Goal: Transaction & Acquisition: Download file/media

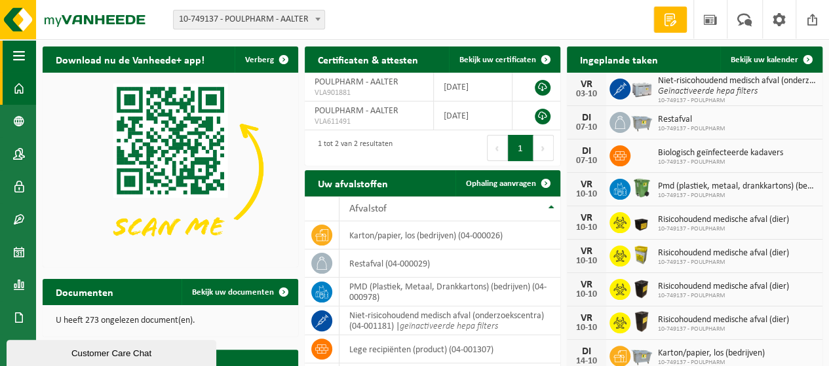
click at [18, 60] on span "button" at bounding box center [19, 55] width 12 height 33
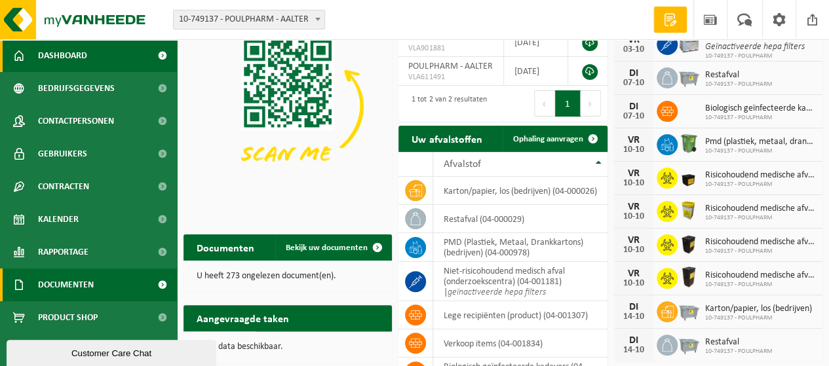
scroll to position [66, 0]
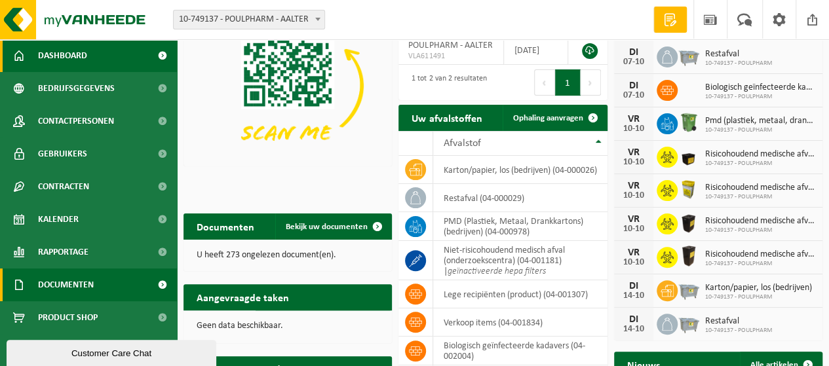
click at [80, 279] on span "Documenten" at bounding box center [66, 285] width 56 height 33
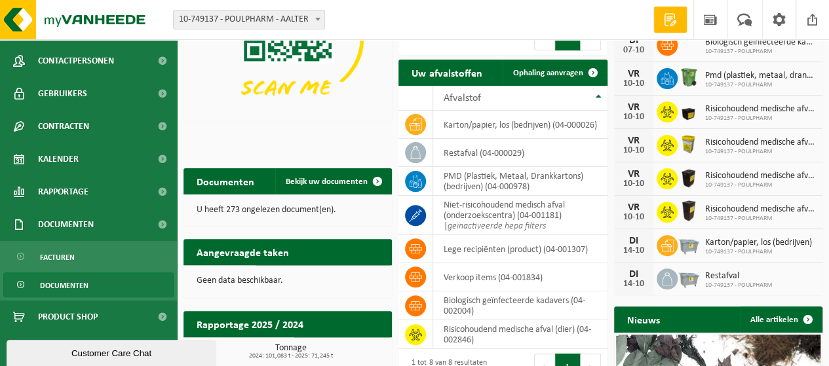
scroll to position [131, 0]
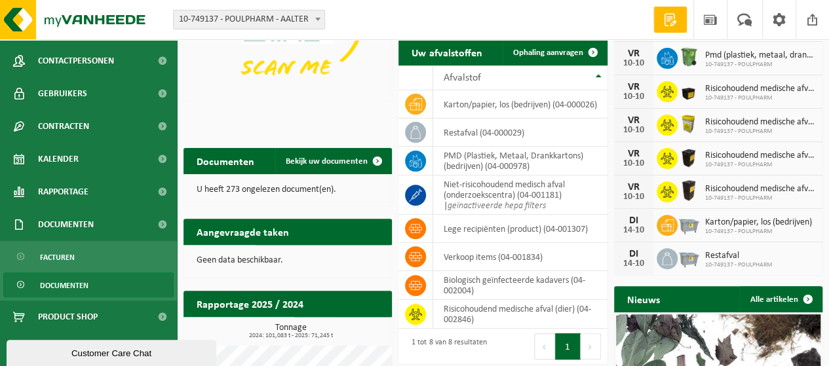
click at [92, 279] on link "Documenten" at bounding box center [88, 285] width 170 height 25
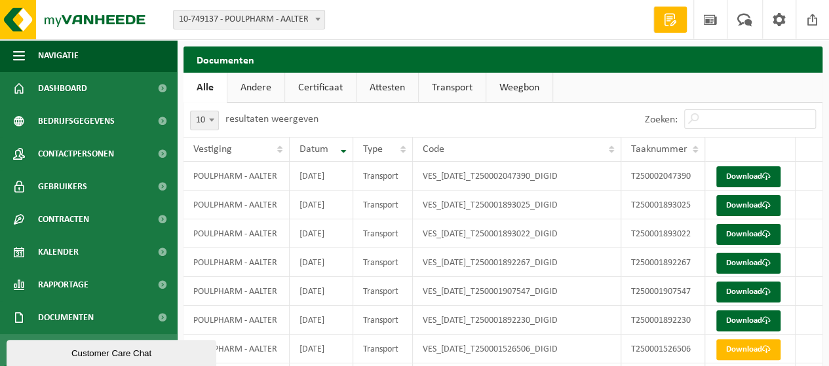
click at [385, 89] on link "Attesten" at bounding box center [388, 88] width 62 height 30
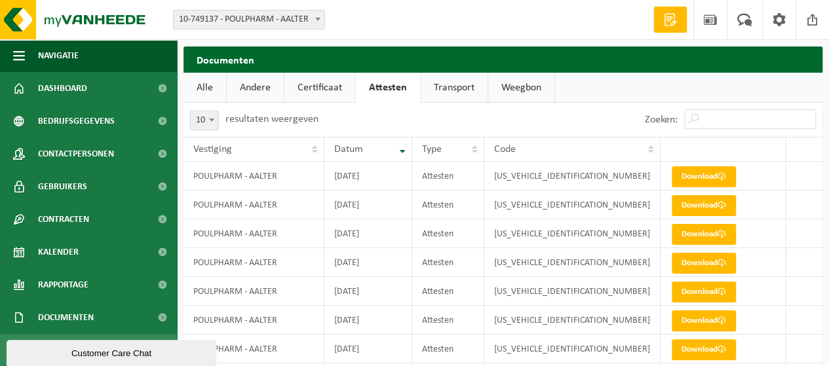
click at [336, 92] on link "Certificaat" at bounding box center [320, 88] width 71 height 30
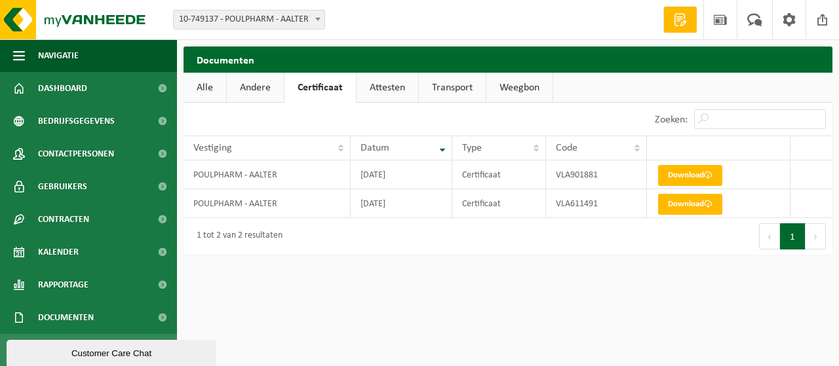
click at [255, 80] on link "Andere" at bounding box center [255, 88] width 57 height 30
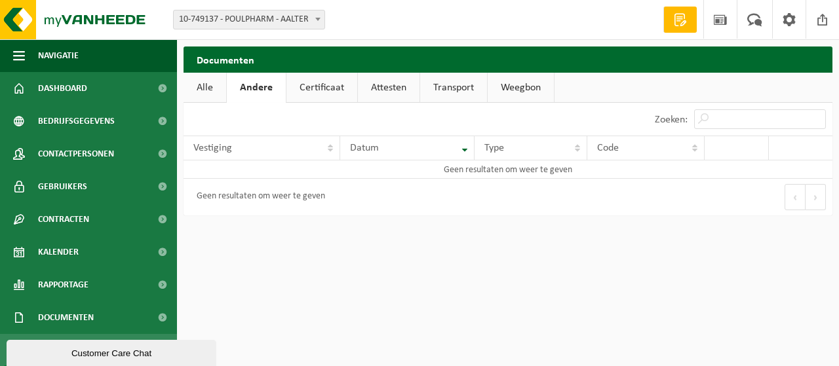
click at [219, 85] on link "Alle" at bounding box center [205, 88] width 43 height 30
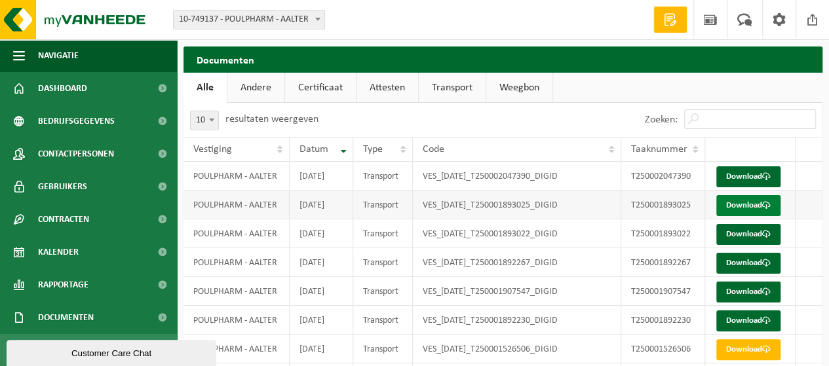
click at [733, 208] on link "Download" at bounding box center [749, 205] width 64 height 21
click at [754, 179] on link "Download" at bounding box center [749, 177] width 64 height 21
click at [736, 230] on link "Download" at bounding box center [749, 234] width 64 height 21
click at [759, 264] on link "Download" at bounding box center [749, 263] width 64 height 21
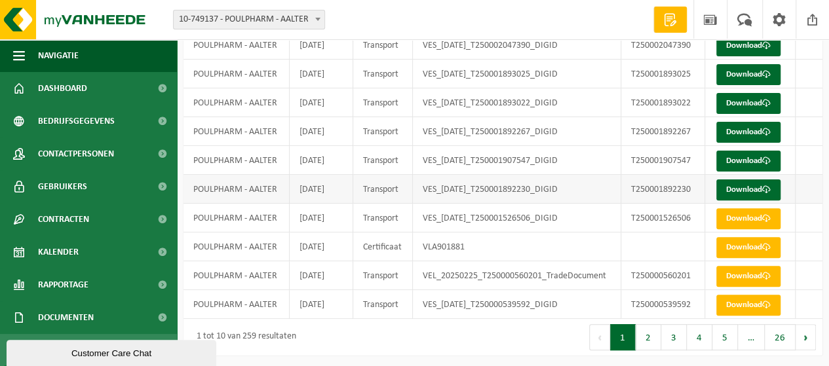
scroll to position [132, 0]
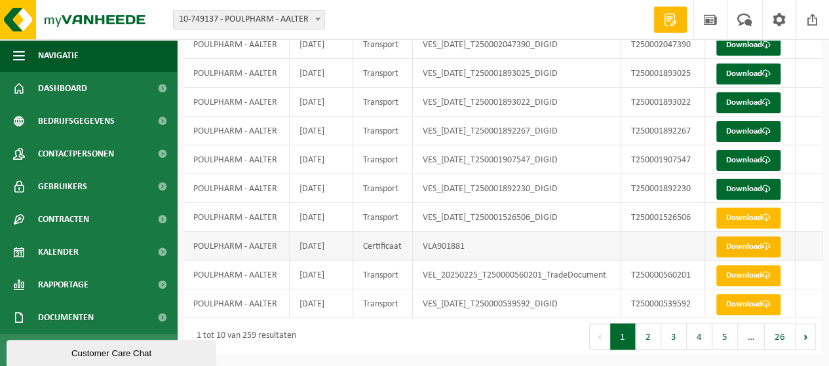
click at [726, 248] on link "Download" at bounding box center [749, 247] width 64 height 21
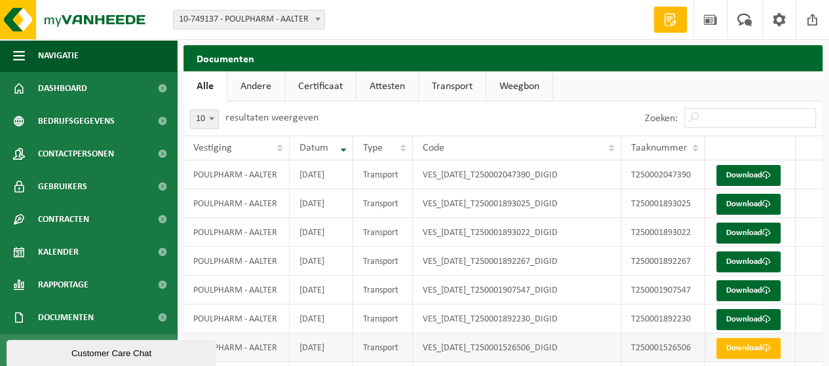
scroll to position [0, 0]
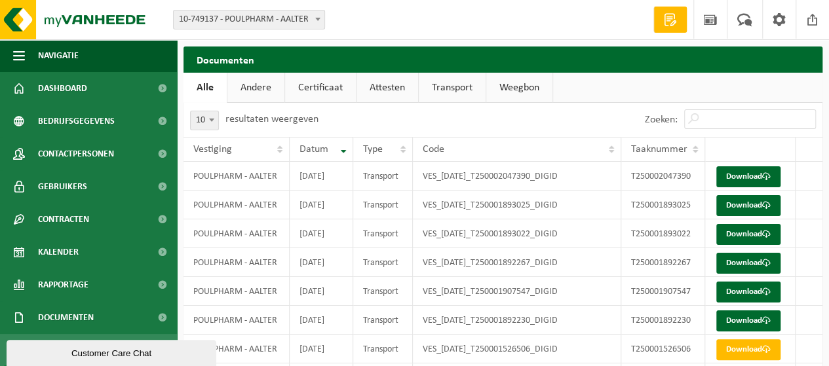
click at [400, 92] on link "Attesten" at bounding box center [388, 88] width 62 height 30
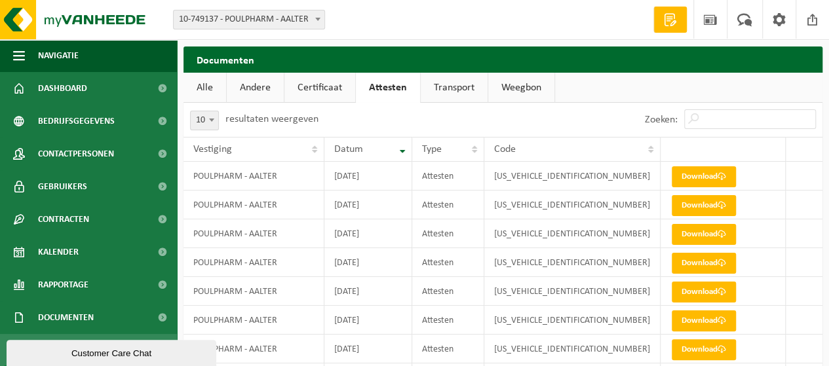
click at [456, 92] on link "Transport" at bounding box center [454, 88] width 67 height 30
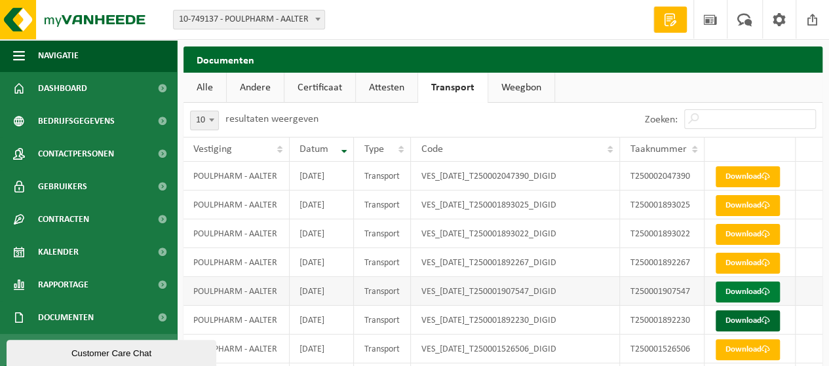
click at [754, 293] on link "Download" at bounding box center [748, 292] width 64 height 21
click at [207, 91] on link "Alle" at bounding box center [205, 88] width 43 height 30
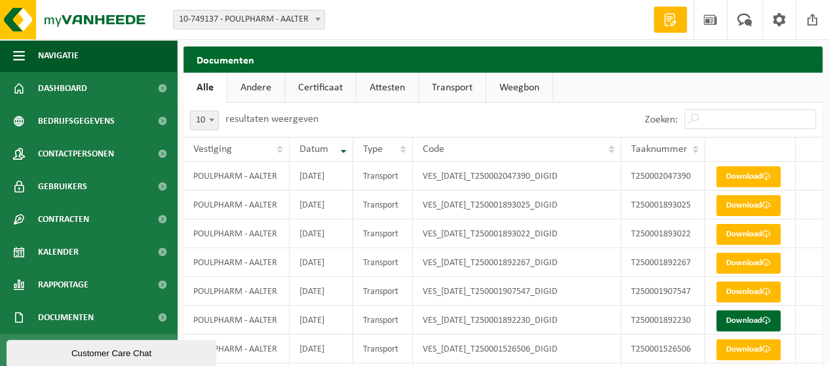
click at [251, 78] on link "Andere" at bounding box center [255, 88] width 57 height 30
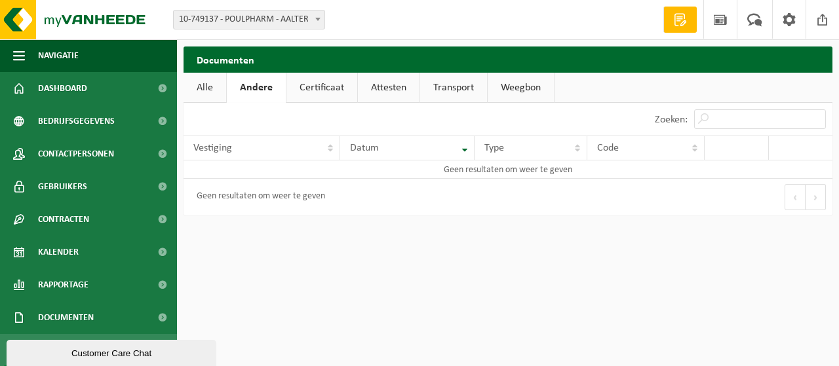
click at [335, 100] on link "Certificaat" at bounding box center [321, 88] width 71 height 30
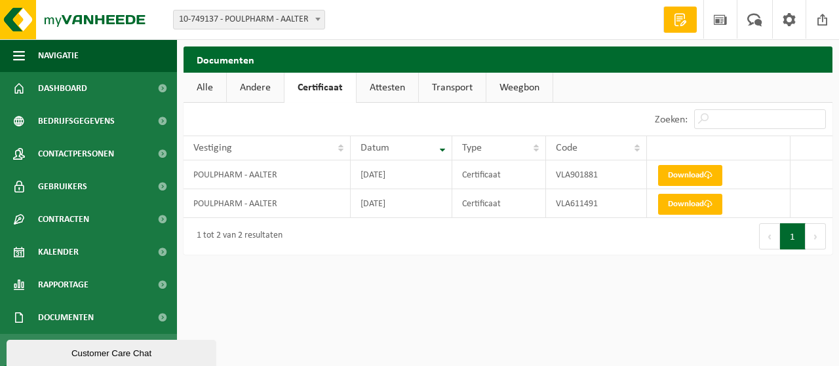
click at [361, 85] on link "Attesten" at bounding box center [388, 88] width 62 height 30
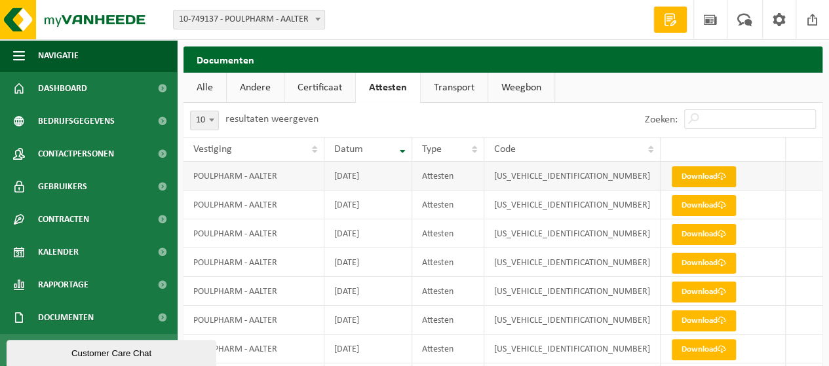
click at [717, 172] on link "Download" at bounding box center [704, 177] width 64 height 21
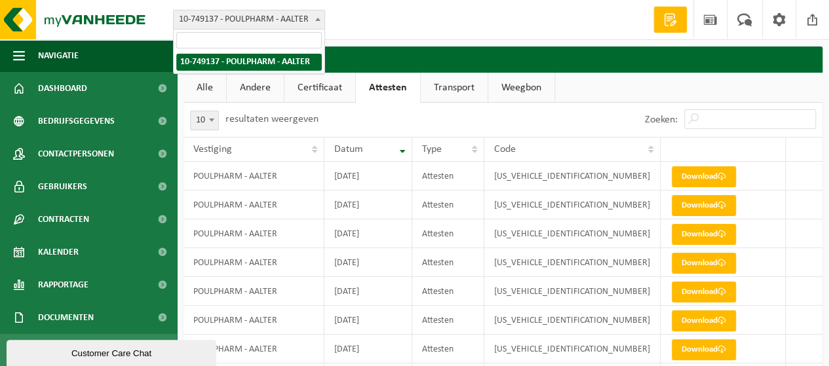
click at [298, 28] on span "10-749137 - POULPHARM - AALTER" at bounding box center [249, 20] width 152 height 20
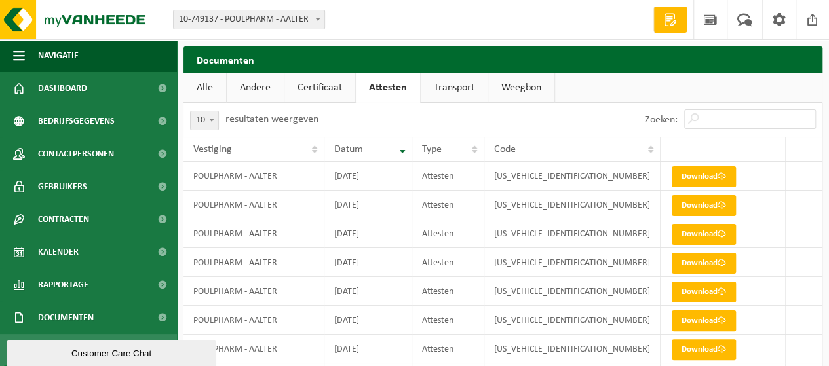
click at [298, 24] on span "10-749137 - POULPHARM - AALTER" at bounding box center [249, 19] width 151 height 18
click at [210, 120] on b at bounding box center [211, 120] width 5 height 3
click at [207, 85] on link "Alle" at bounding box center [205, 88] width 43 height 30
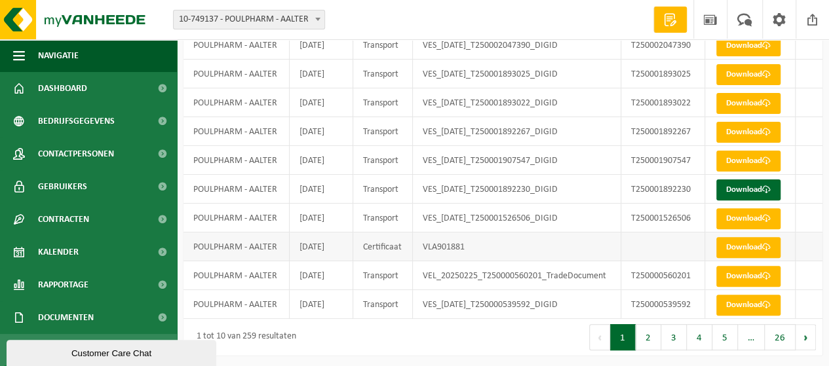
scroll to position [132, 0]
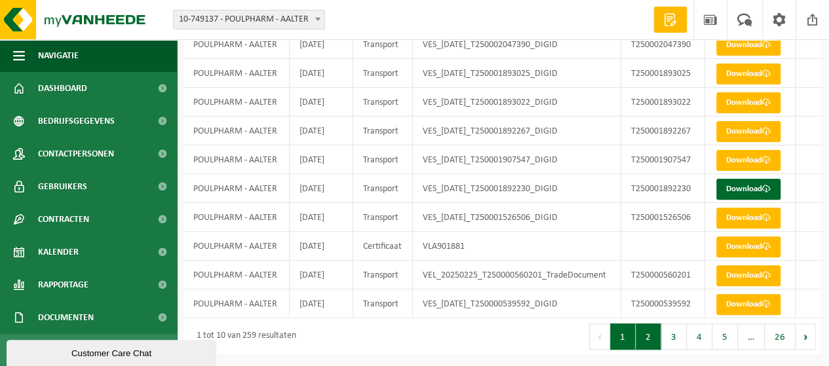
click at [642, 344] on button "2" at bounding box center [649, 337] width 26 height 26
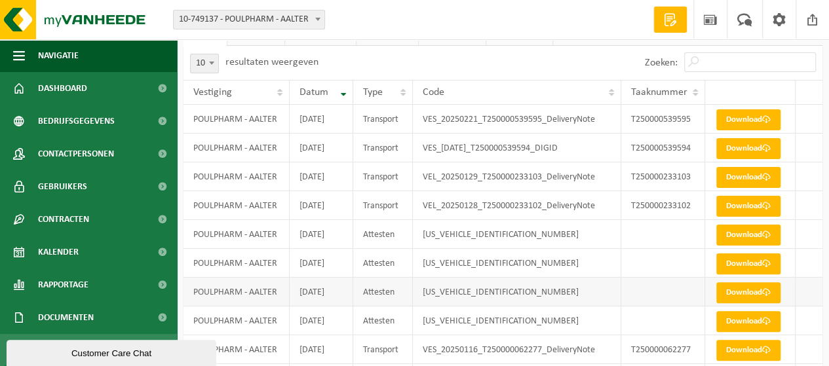
scroll to position [131, 0]
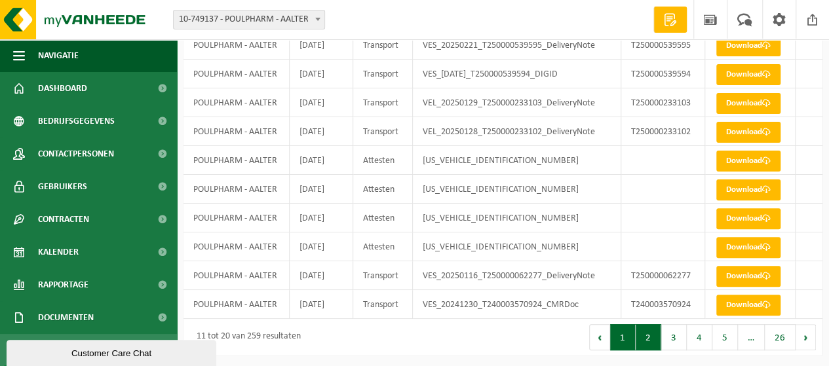
click at [625, 338] on button "1" at bounding box center [623, 338] width 26 height 26
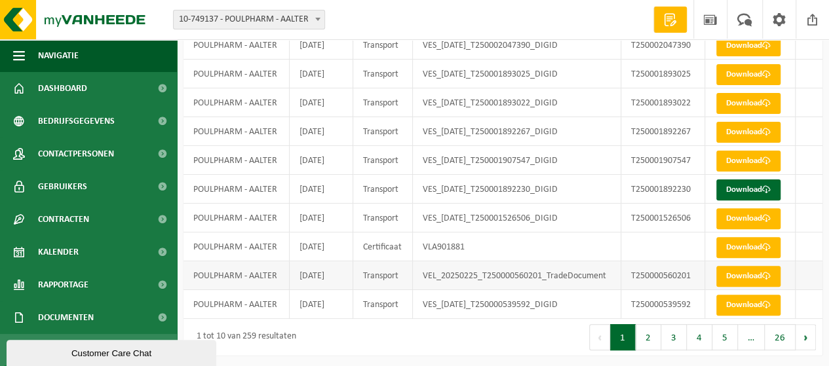
scroll to position [132, 0]
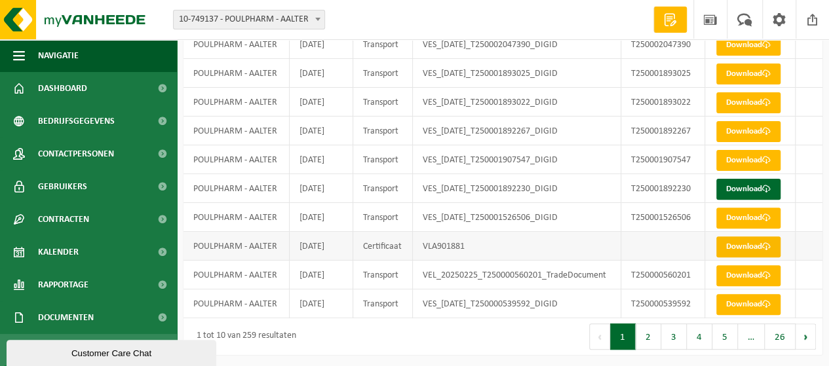
click at [733, 247] on link "Download" at bounding box center [749, 247] width 64 height 21
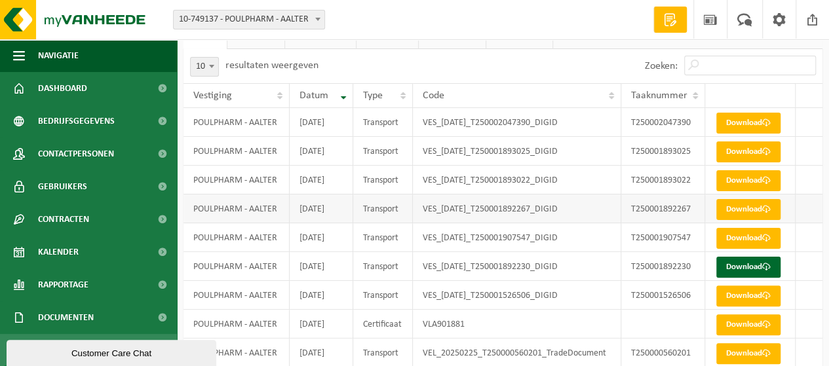
scroll to position [0, 0]
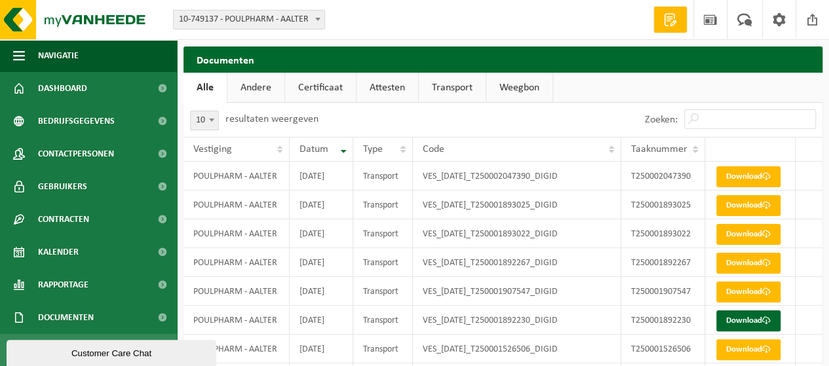
click at [369, 94] on link "Attesten" at bounding box center [388, 88] width 62 height 30
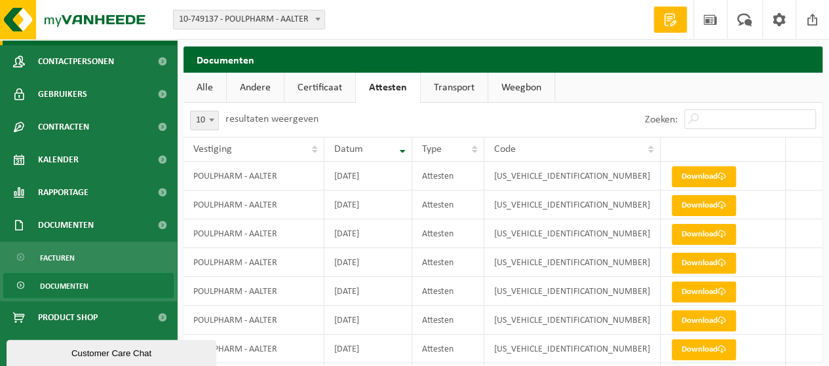
scroll to position [93, 0]
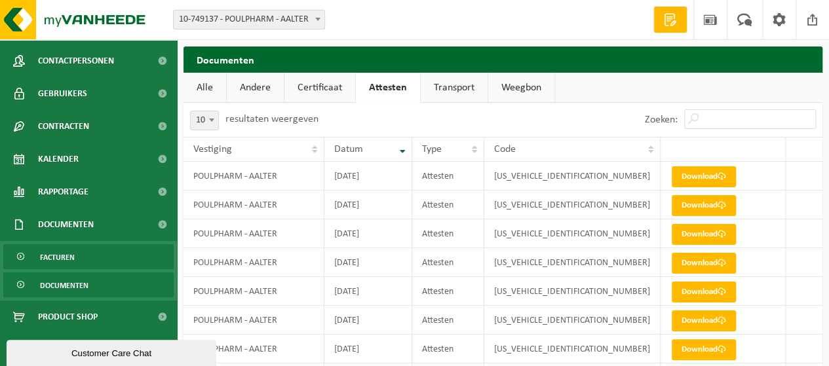
click at [92, 250] on link "Facturen" at bounding box center [88, 257] width 170 height 25
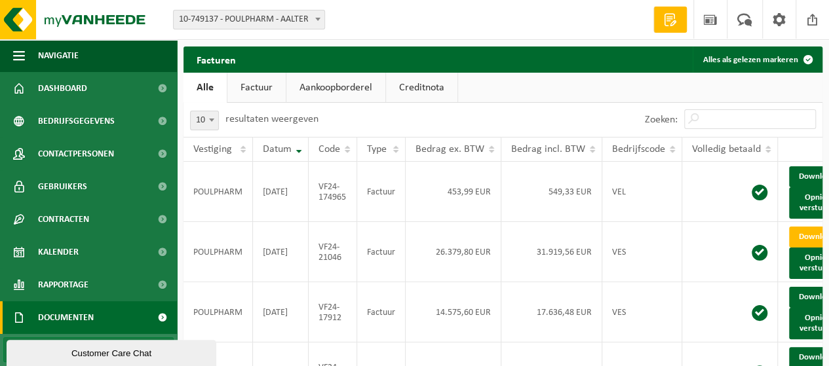
click at [273, 85] on link "Factuur" at bounding box center [256, 88] width 58 height 30
click at [420, 85] on link "Creditnota" at bounding box center [422, 88] width 71 height 30
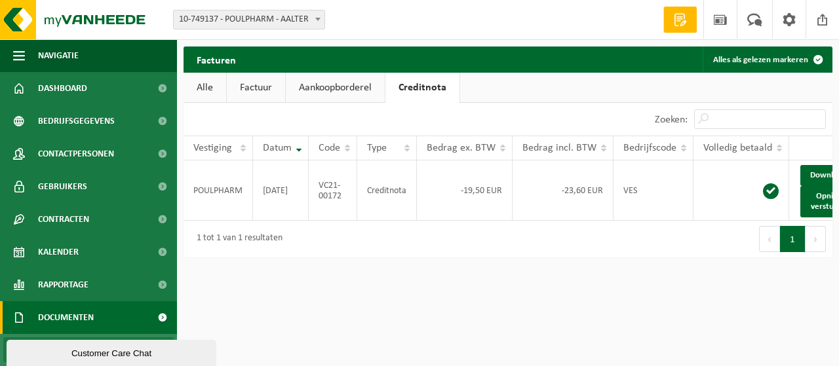
click at [345, 89] on link "Aankoopborderel" at bounding box center [335, 88] width 99 height 30
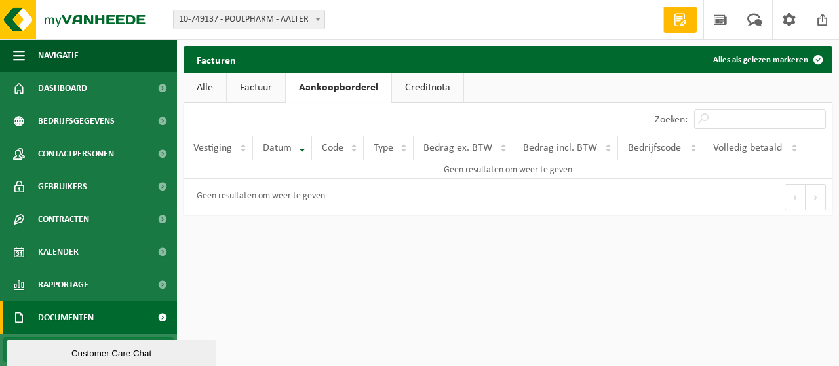
click at [186, 90] on link "Alle" at bounding box center [205, 88] width 43 height 30
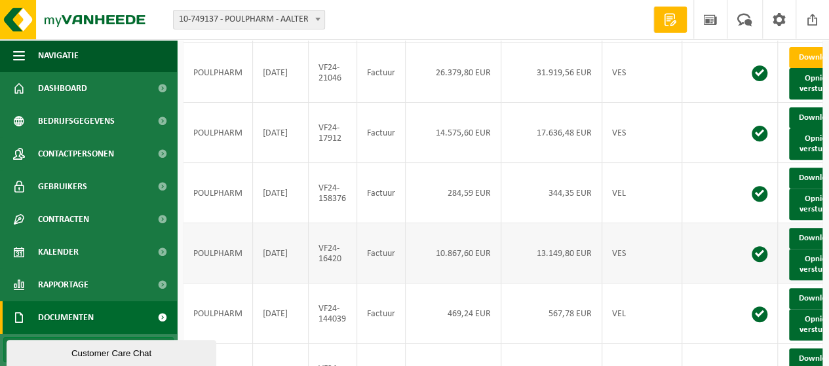
scroll to position [197, 0]
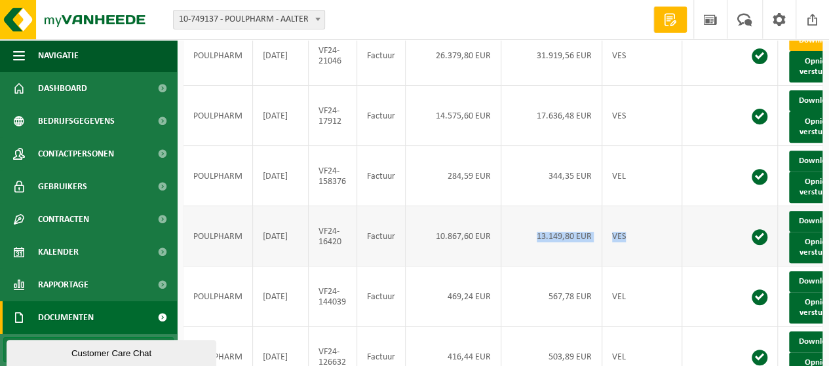
drag, startPoint x: 731, startPoint y: 252, endPoint x: 540, endPoint y: 274, distance: 192.1
click at [522, 267] on tr "POULPHARM 2024-11-22 VF24-16420 Factuur 10.867,60 EUR 13.149,80 EUR VES Downloa…" at bounding box center [524, 237] width 681 height 60
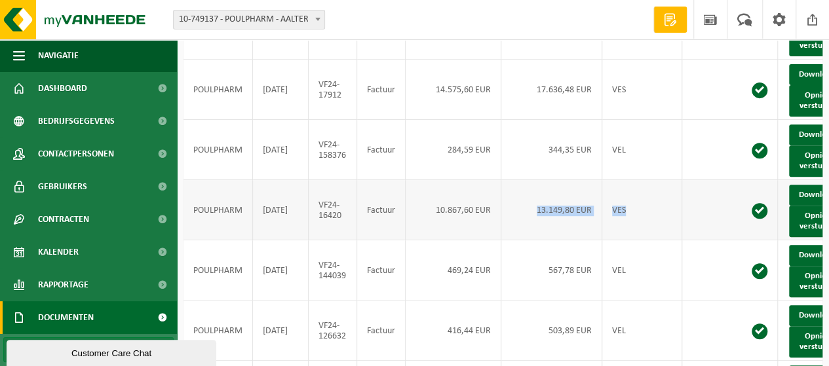
scroll to position [0, 0]
click at [576, 225] on td "13.149,80 EUR" at bounding box center [552, 210] width 101 height 60
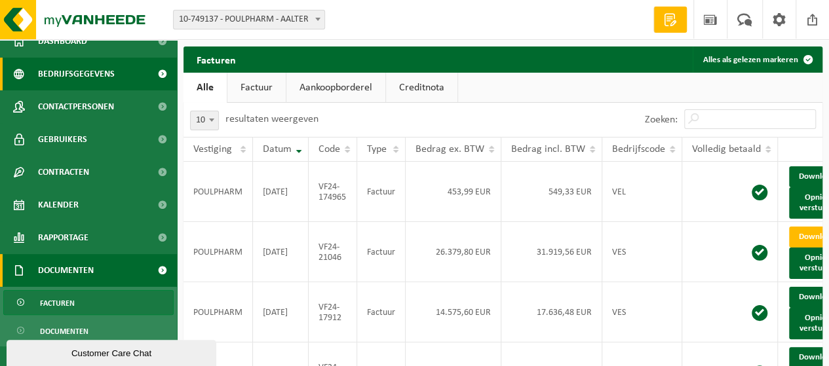
scroll to position [93, 0]
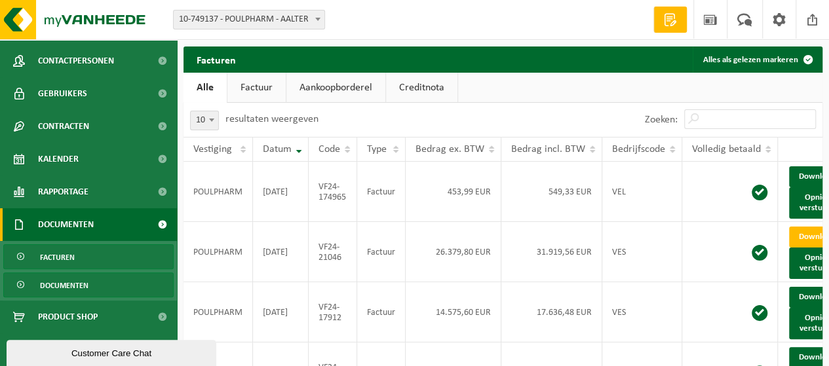
click at [90, 288] on link "Documenten" at bounding box center [88, 285] width 170 height 25
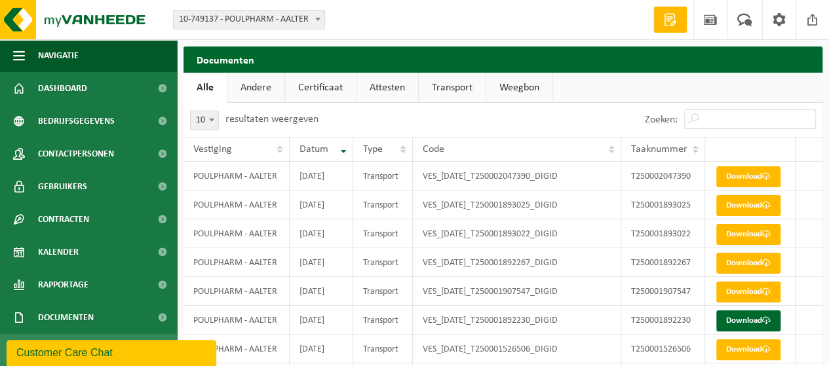
click at [206, 89] on link "Alle" at bounding box center [205, 88] width 43 height 30
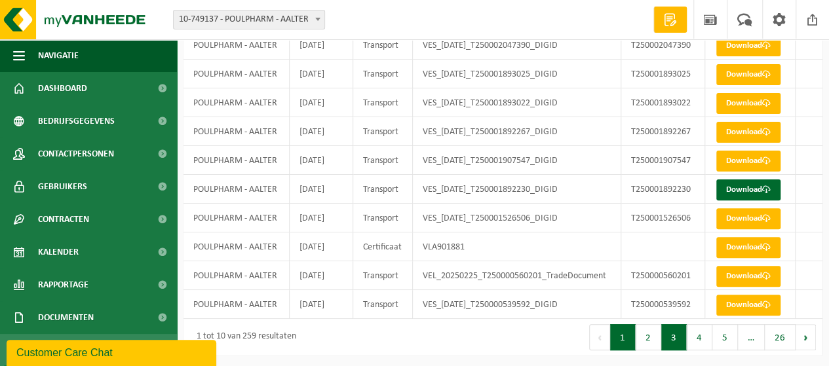
click at [684, 340] on button "3" at bounding box center [674, 338] width 26 height 26
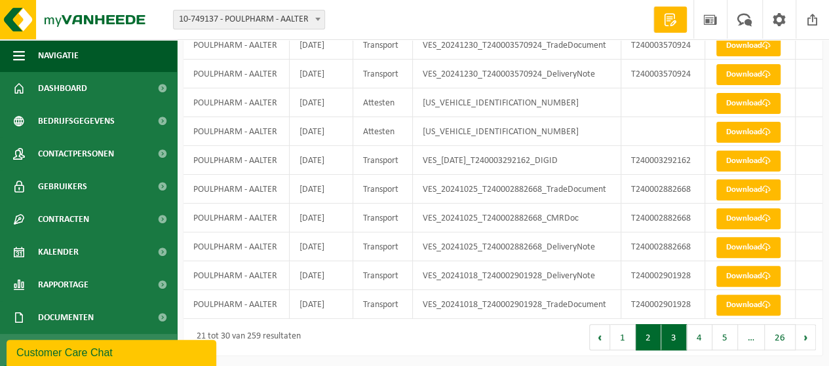
click at [657, 345] on button "2" at bounding box center [649, 338] width 26 height 26
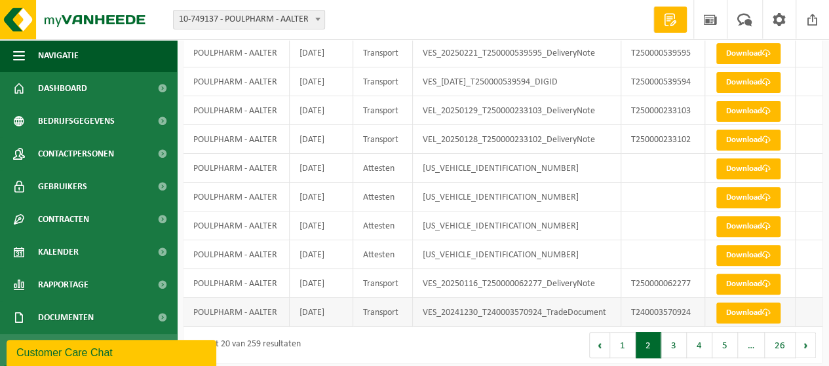
scroll to position [132, 0]
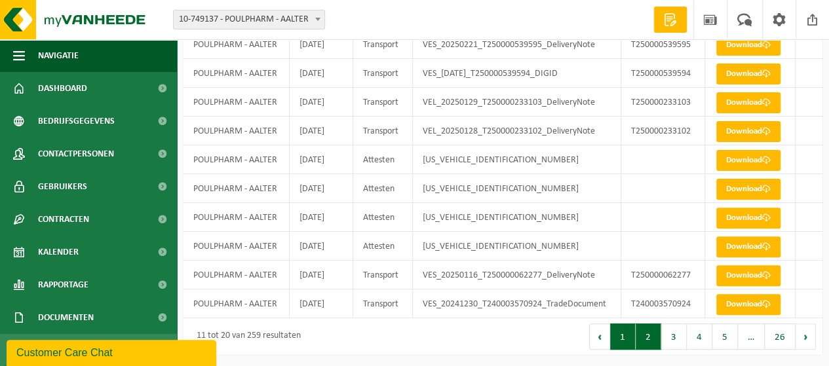
click at [626, 334] on button "1" at bounding box center [623, 337] width 26 height 26
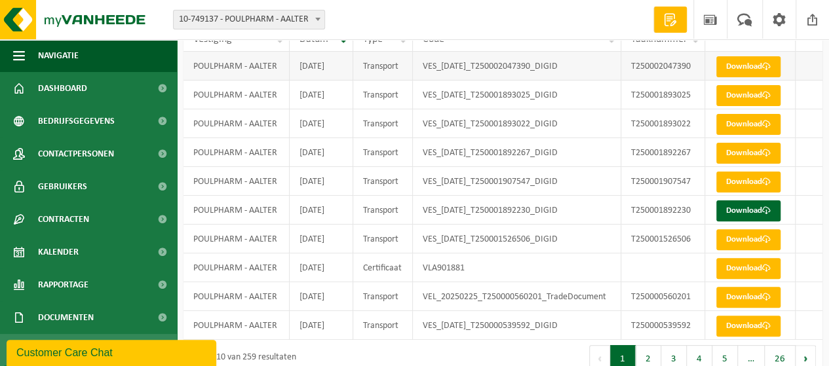
scroll to position [131, 0]
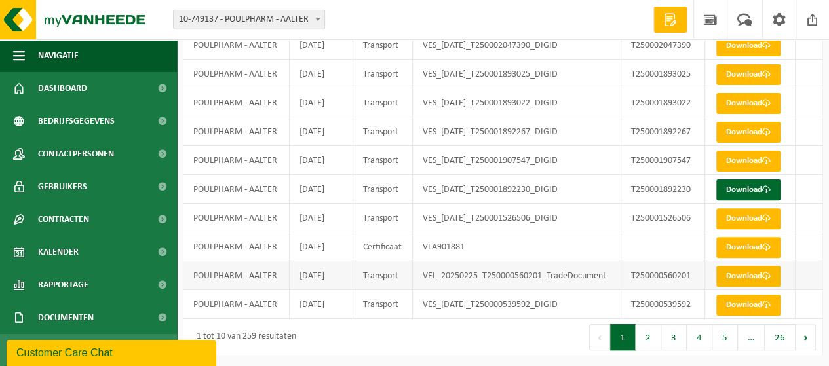
click at [735, 276] on link "Download" at bounding box center [749, 276] width 64 height 21
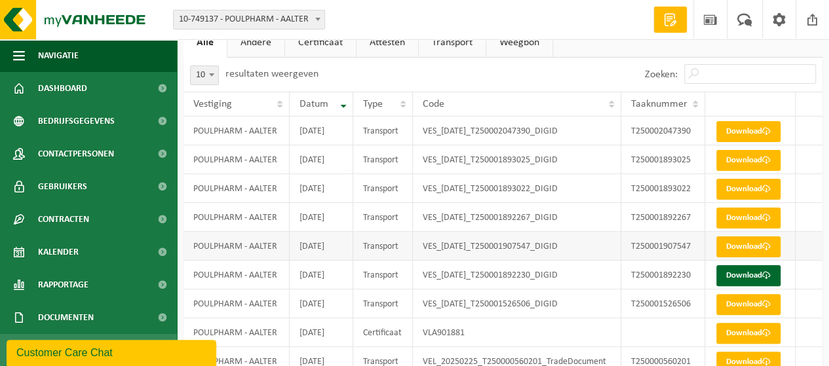
scroll to position [66, 0]
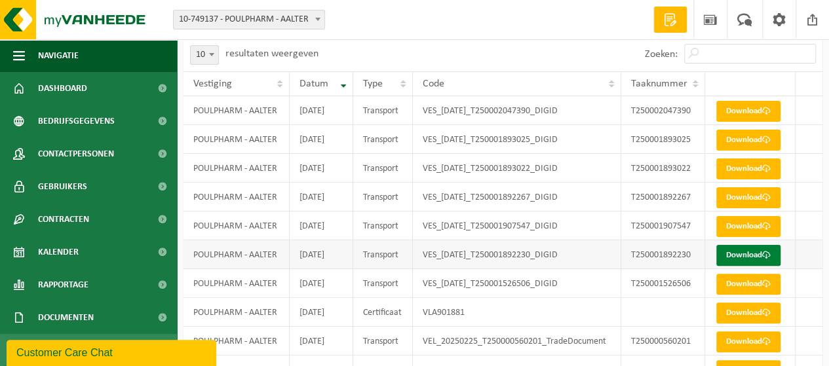
click at [734, 254] on link "Download" at bounding box center [749, 255] width 64 height 21
click at [738, 230] on link "Download" at bounding box center [749, 226] width 64 height 21
click at [743, 203] on link "Download" at bounding box center [749, 198] width 64 height 21
click at [729, 166] on link "Download" at bounding box center [749, 169] width 64 height 21
click at [713, 140] on td "Download" at bounding box center [750, 139] width 91 height 29
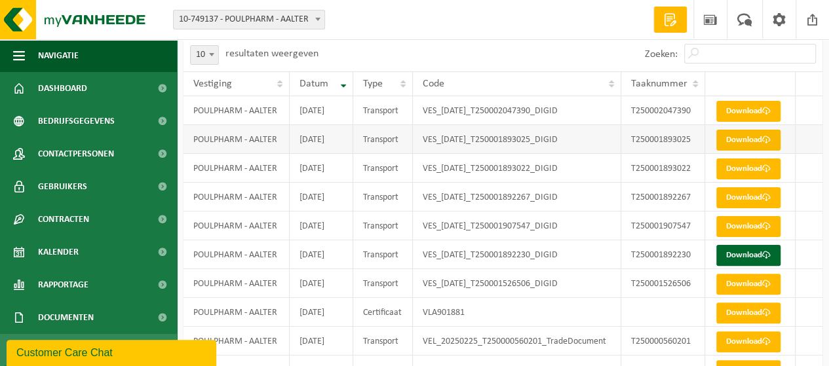
click at [733, 138] on link "Download" at bounding box center [749, 140] width 64 height 21
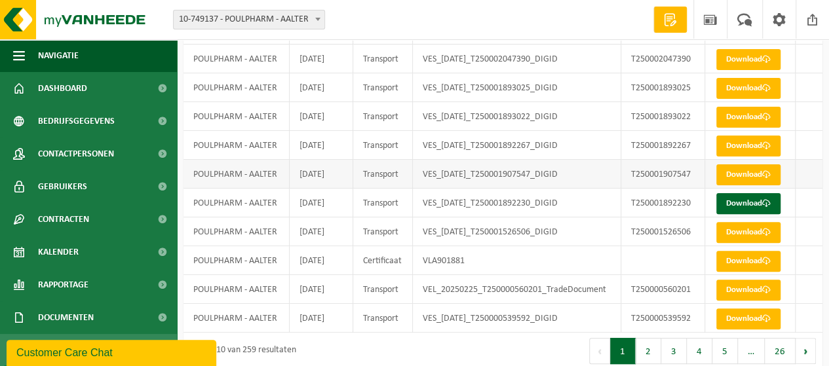
scroll to position [132, 0]
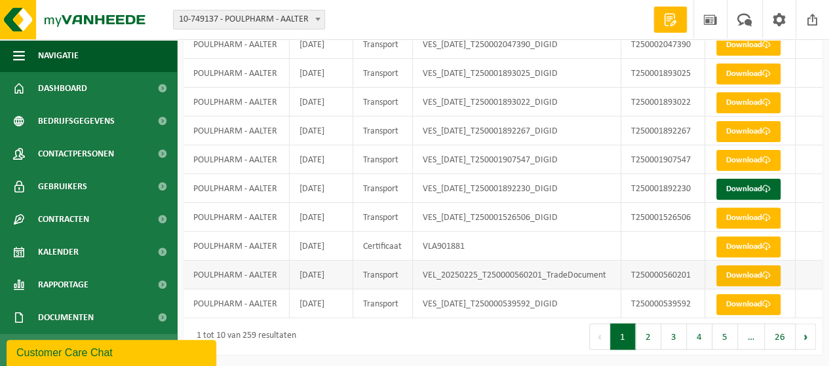
click at [734, 274] on link "Download" at bounding box center [749, 276] width 64 height 21
click at [739, 303] on link "Download" at bounding box center [749, 304] width 64 height 21
click at [751, 216] on link "Download" at bounding box center [749, 218] width 64 height 21
click at [653, 340] on button "2" at bounding box center [649, 337] width 26 height 26
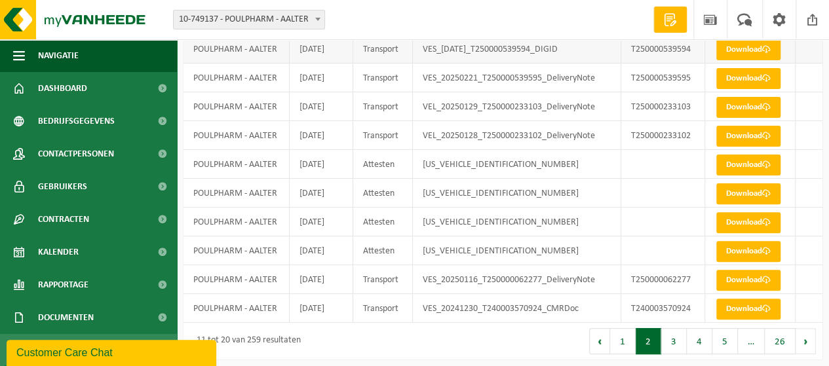
scroll to position [131, 0]
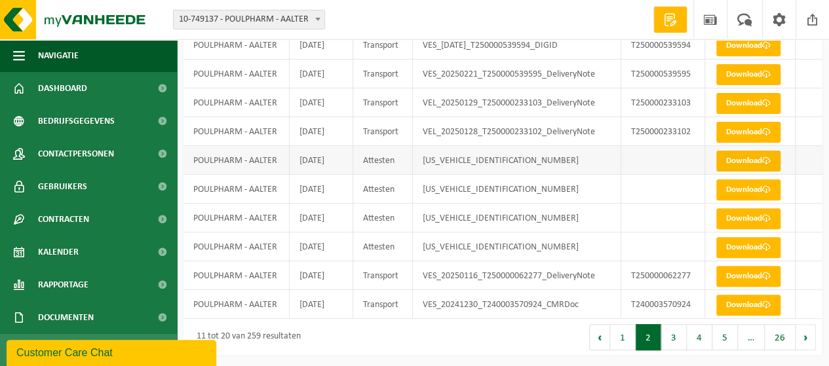
click at [743, 155] on link "Download" at bounding box center [749, 161] width 64 height 21
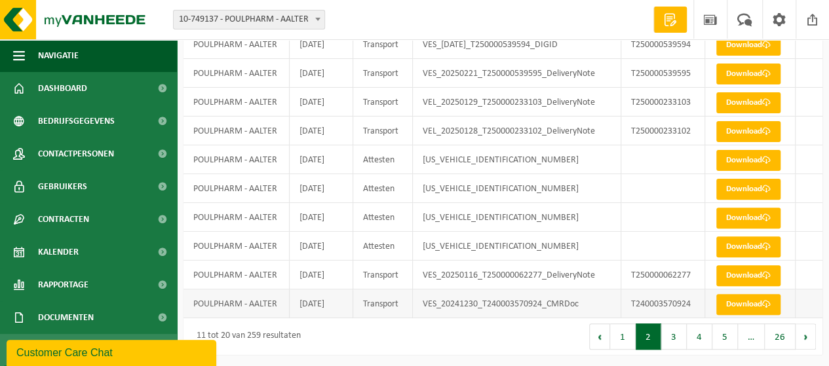
scroll to position [0, 0]
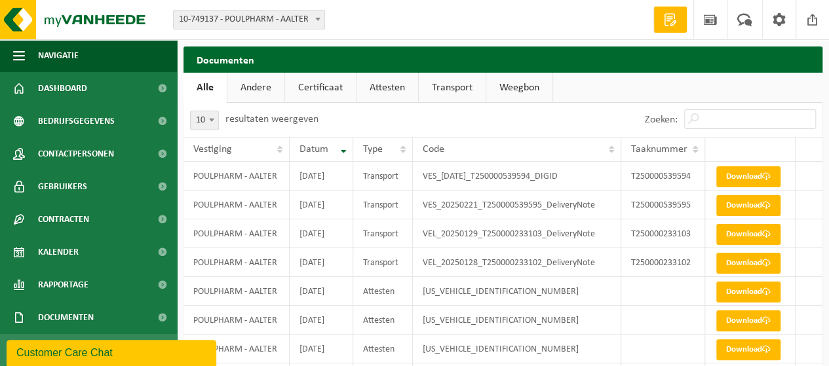
click at [249, 86] on link "Andere" at bounding box center [255, 88] width 57 height 30
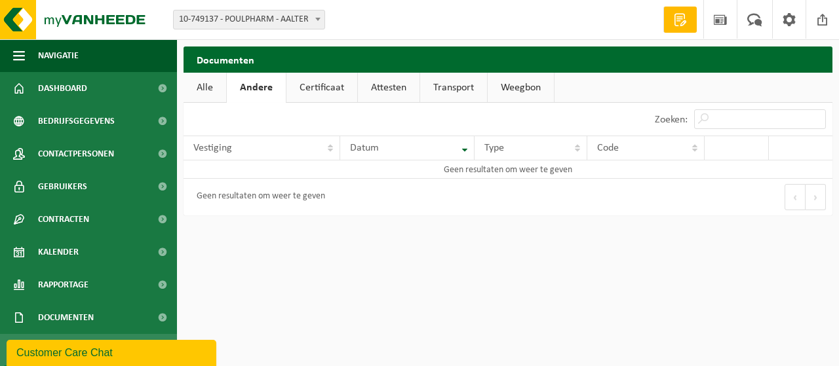
click at [323, 78] on link "Certificaat" at bounding box center [321, 88] width 71 height 30
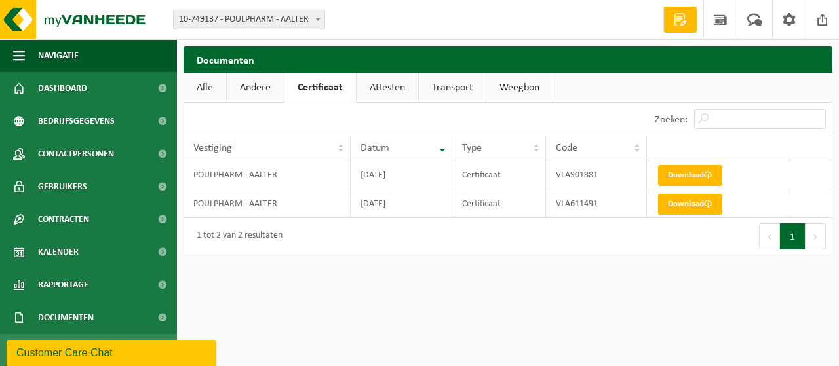
click at [445, 75] on link "Transport" at bounding box center [452, 88] width 67 height 30
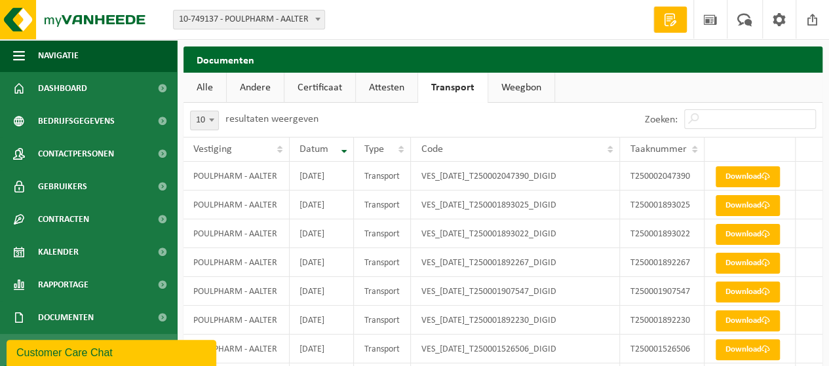
click at [388, 87] on link "Attesten" at bounding box center [387, 88] width 62 height 30
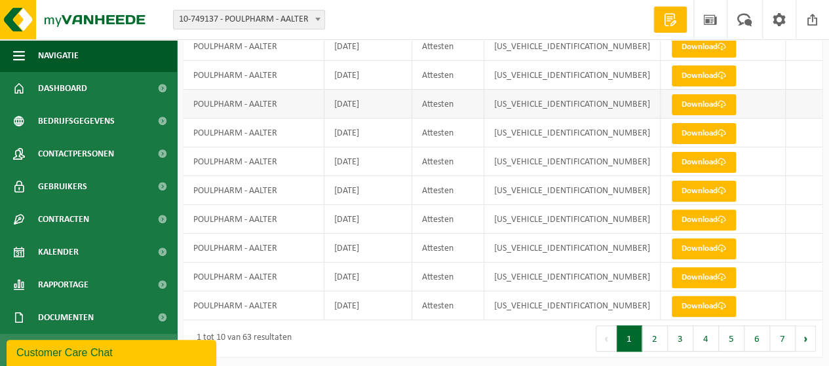
scroll to position [132, 0]
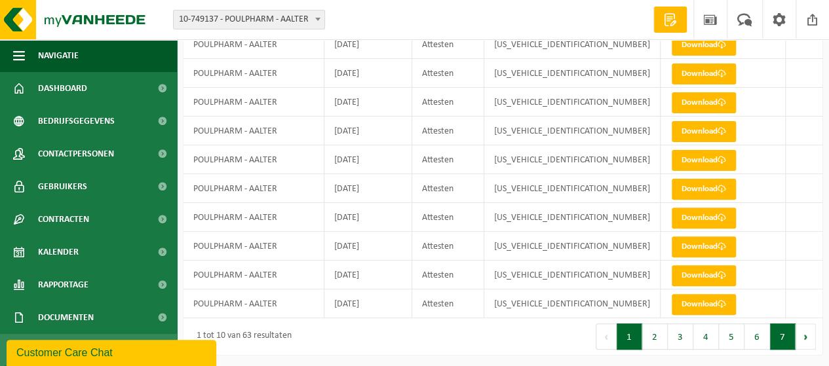
click at [785, 334] on button "7" at bounding box center [783, 337] width 26 height 26
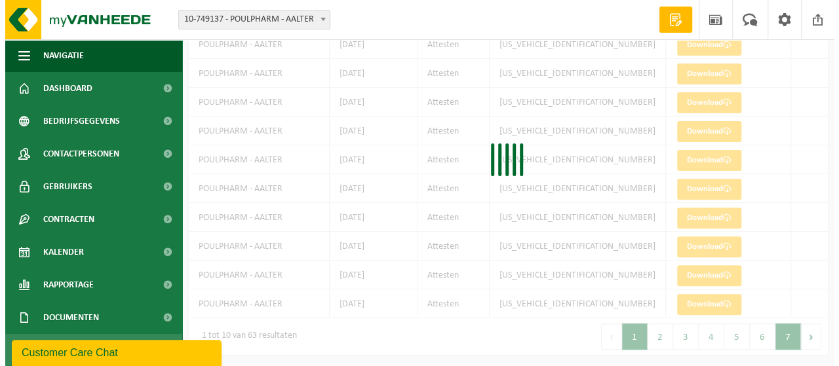
scroll to position [0, 0]
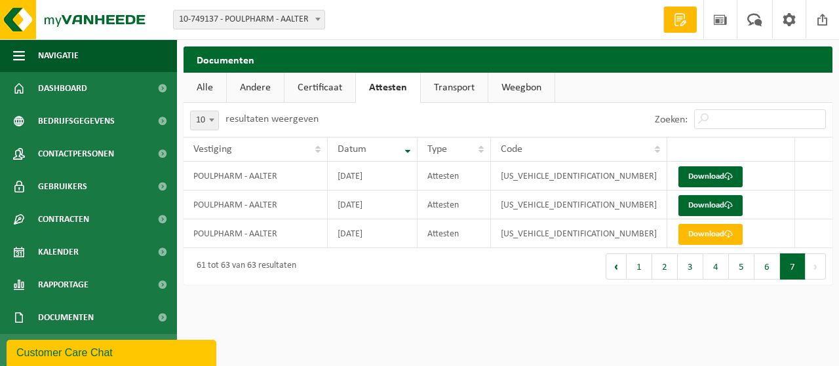
click at [633, 272] on button "1" at bounding box center [640, 267] width 26 height 26
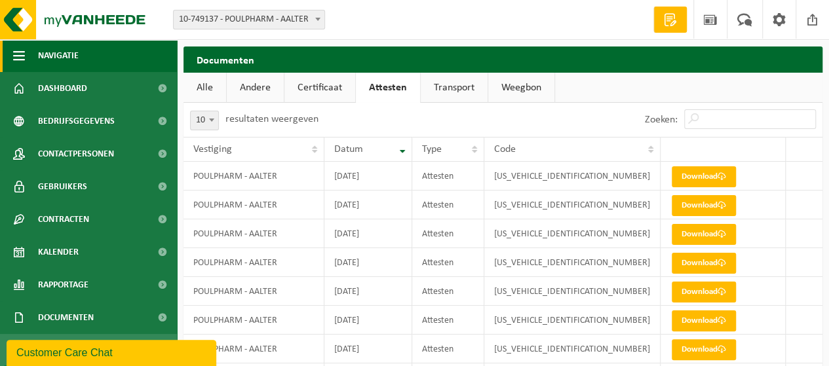
click at [64, 59] on span "Navigatie" at bounding box center [58, 55] width 41 height 33
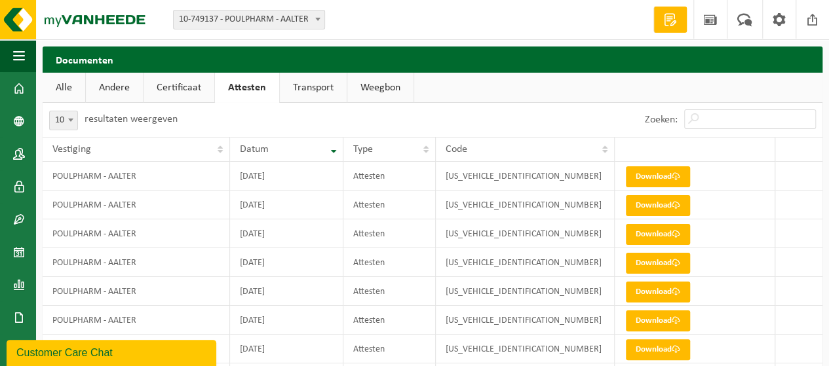
click at [37, 58] on div "Documenten Even geduld. Door de grote hoeveelheid gegevens duurt het laden even…" at bounding box center [432, 270] width 793 height 447
click at [30, 57] on button "Navigatie" at bounding box center [18, 55] width 36 height 33
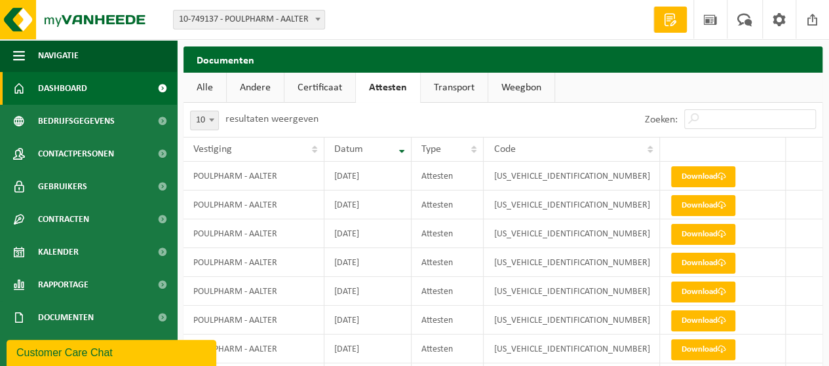
click at [43, 87] on span "Dashboard" at bounding box center [62, 88] width 49 height 33
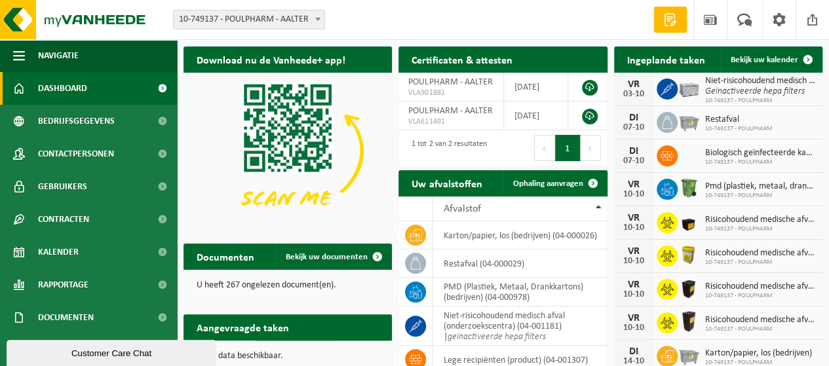
click at [522, 64] on h2 "Certificaten & attesten" at bounding box center [462, 60] width 127 height 26
click at [501, 60] on h2 "Certificaten & attesten" at bounding box center [462, 60] width 127 height 26
click at [566, 149] on button "1" at bounding box center [568, 148] width 26 height 26
click at [588, 87] on link at bounding box center [590, 88] width 16 height 16
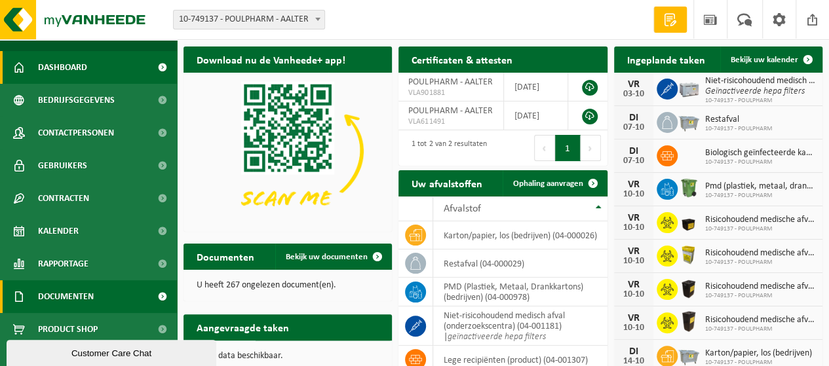
scroll to position [33, 0]
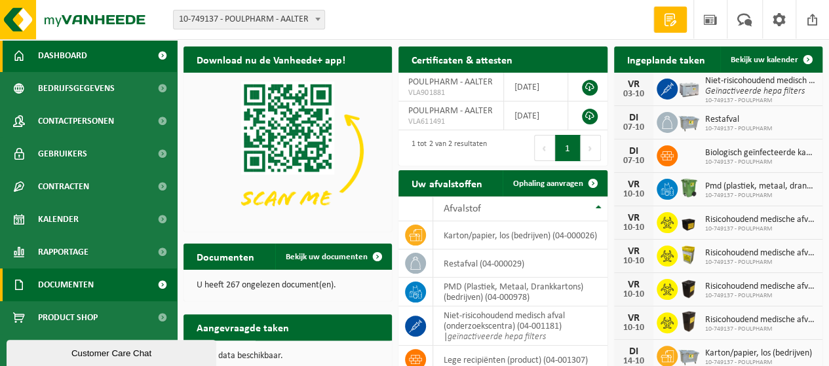
click at [91, 288] on span "Documenten" at bounding box center [66, 285] width 56 height 33
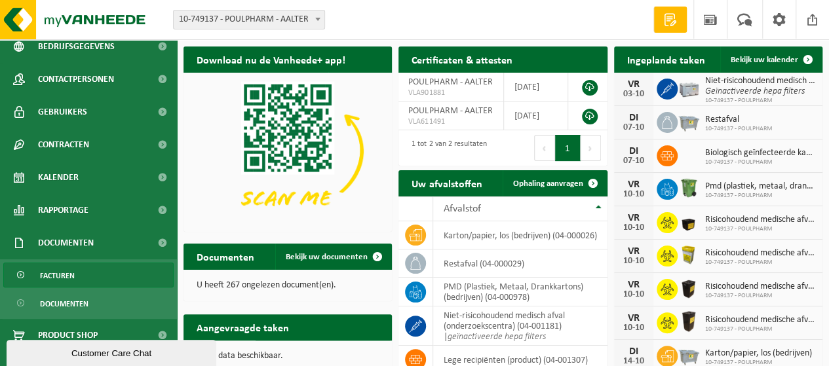
scroll to position [93, 0]
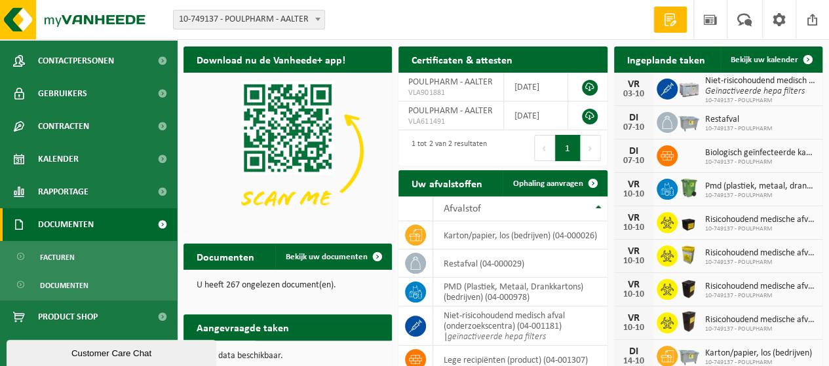
click at [82, 212] on span "Documenten" at bounding box center [66, 224] width 56 height 33
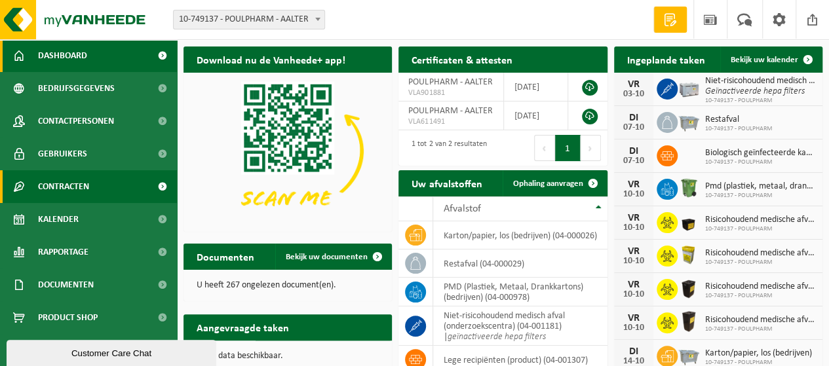
click at [69, 177] on span "Contracten" at bounding box center [63, 186] width 51 height 33
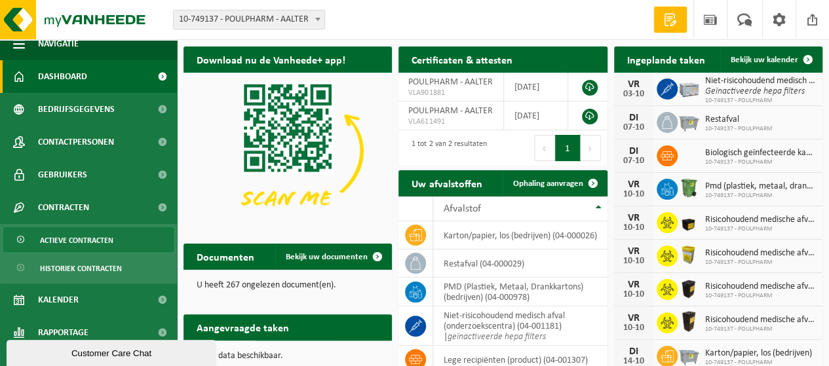
scroll to position [0, 0]
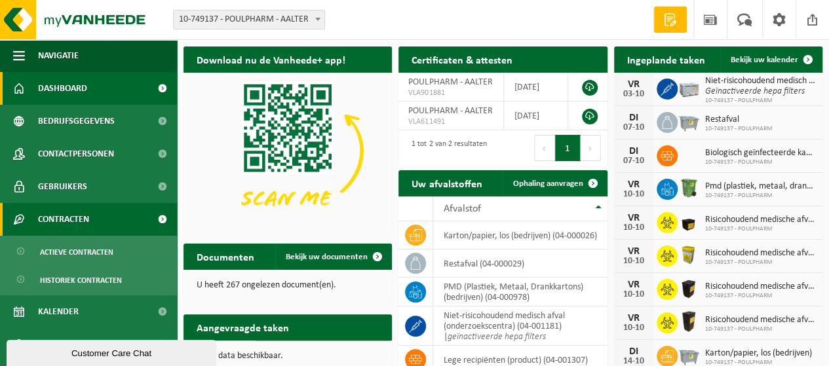
click at [71, 218] on span "Contracten" at bounding box center [63, 219] width 51 height 33
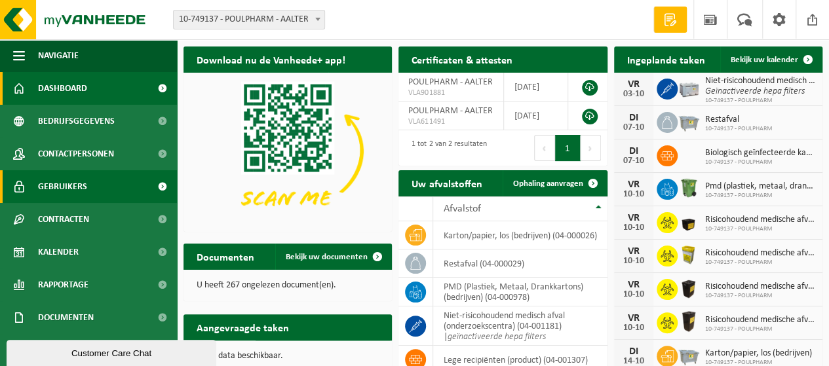
click at [64, 188] on span "Gebruikers" at bounding box center [62, 186] width 49 height 33
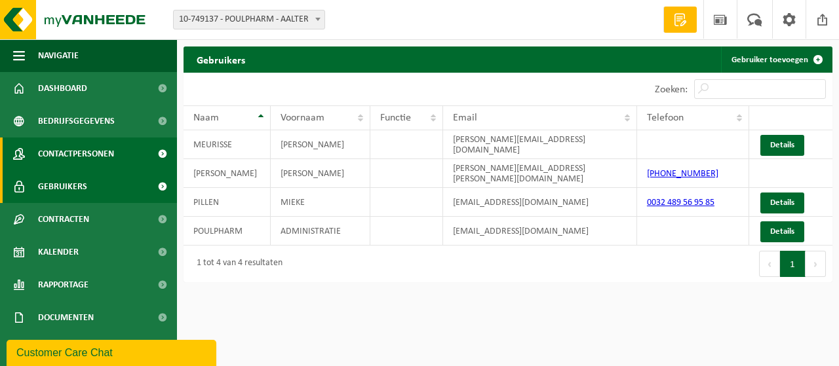
click at [72, 151] on span "Contactpersonen" at bounding box center [76, 154] width 76 height 33
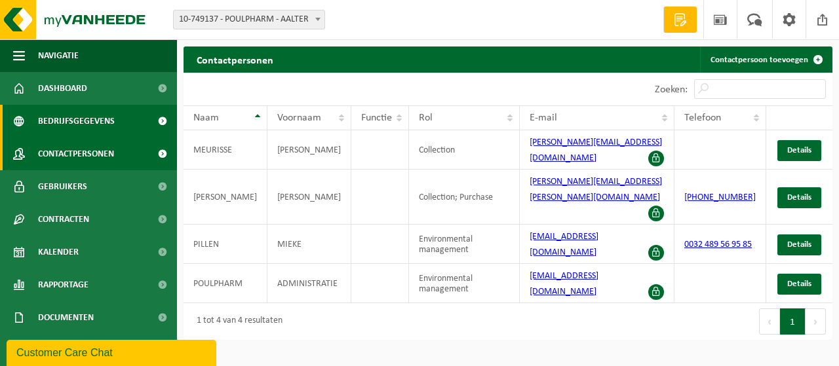
click at [77, 131] on span "Bedrijfsgegevens" at bounding box center [76, 121] width 77 height 33
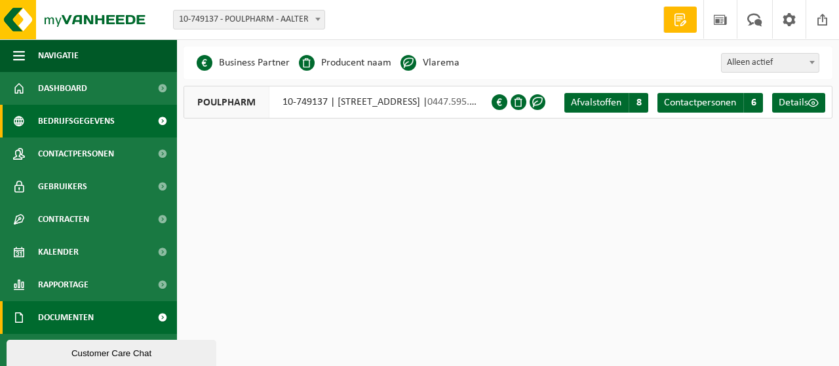
scroll to position [33, 0]
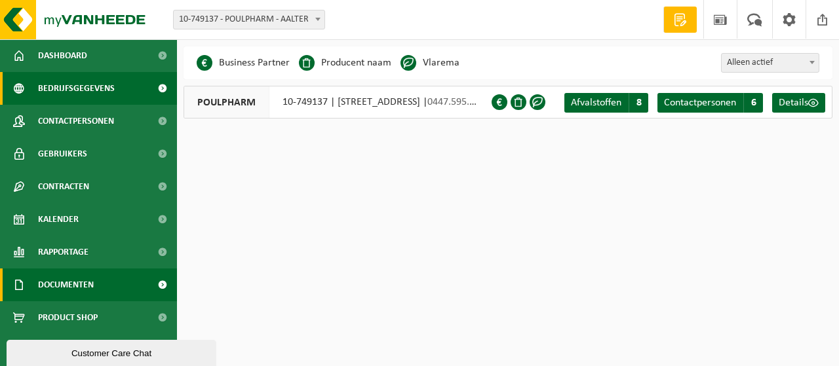
click at [104, 274] on link "Documenten" at bounding box center [88, 285] width 177 height 33
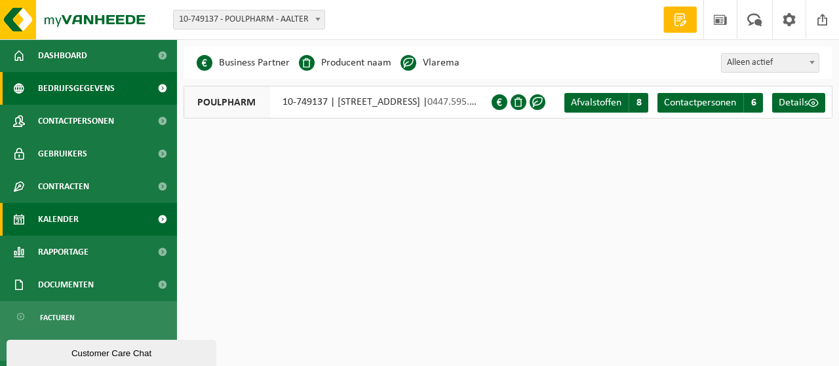
scroll to position [93, 0]
